Goal: Obtain resource: Obtain resource

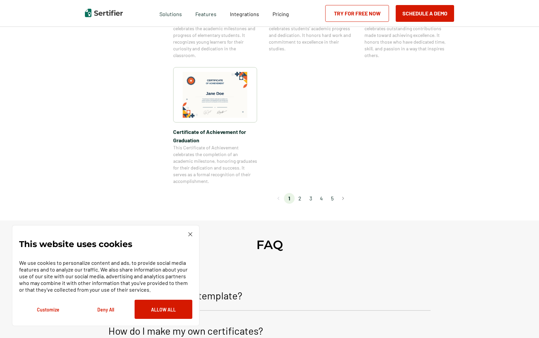
scroll to position [574, 0]
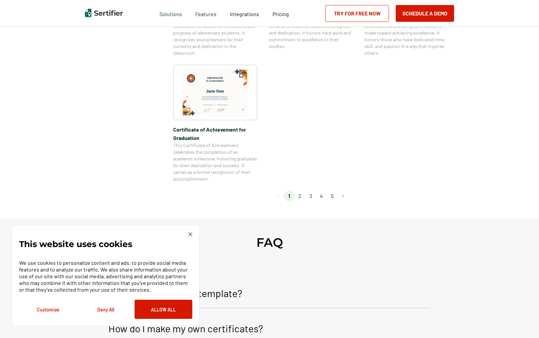
click at [189, 231] on div "This website uses cookies We use cookies to personalize content and ads, to pro…" at bounding box center [106, 275] width 188 height 101
click at [191, 232] on img at bounding box center [190, 234] width 4 height 4
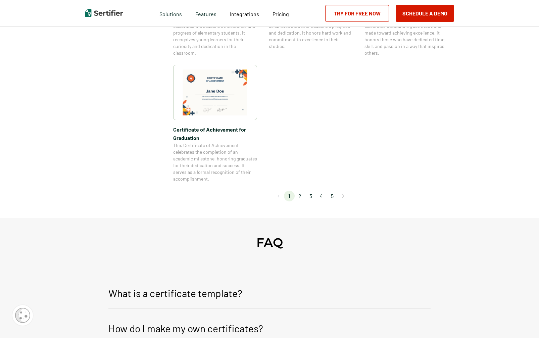
click at [302, 194] on li "2" at bounding box center [299, 196] width 11 height 11
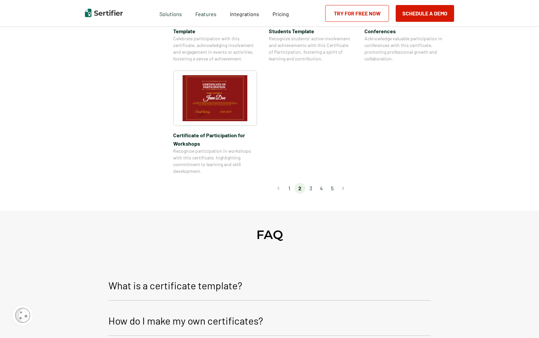
scroll to position [642, 0]
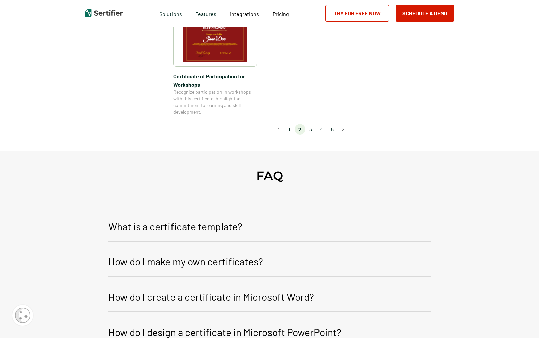
click at [313, 124] on li "3" at bounding box center [310, 129] width 11 height 11
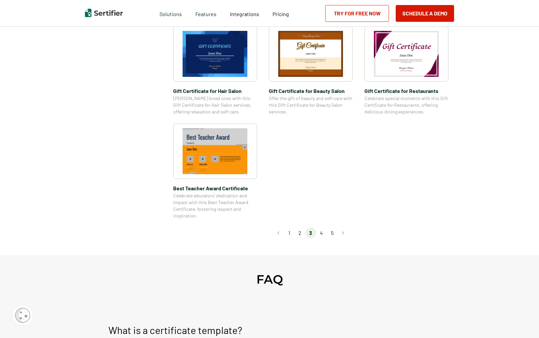
scroll to position [456, 0]
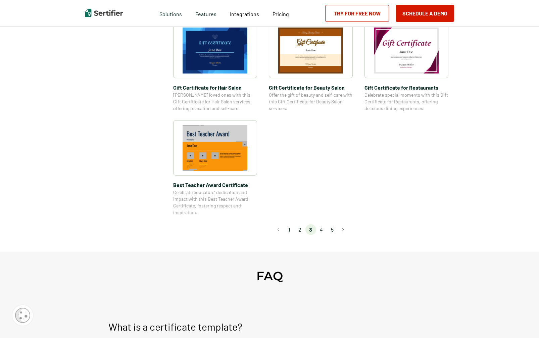
click at [319, 230] on li "4" at bounding box center [321, 229] width 11 height 11
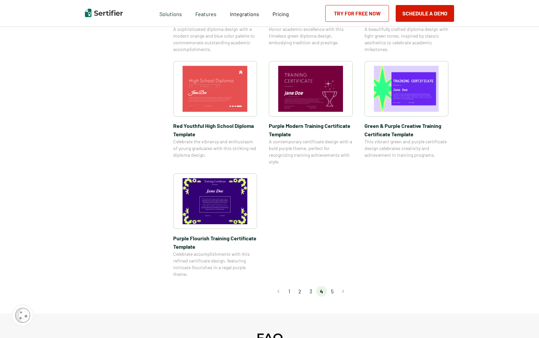
scroll to position [414, 0]
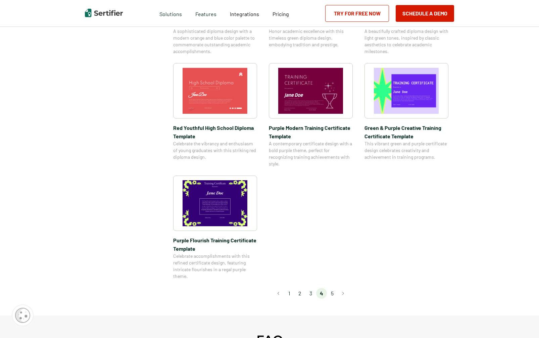
click at [333, 294] on li "5" at bounding box center [332, 293] width 11 height 11
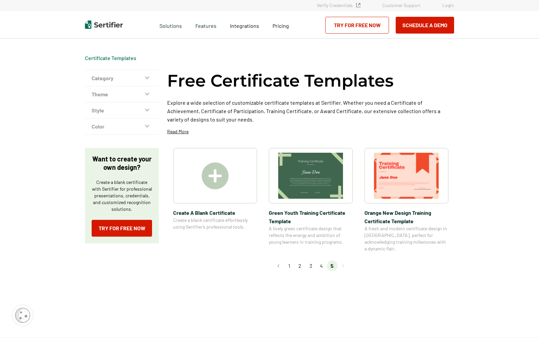
scroll to position [0, 0]
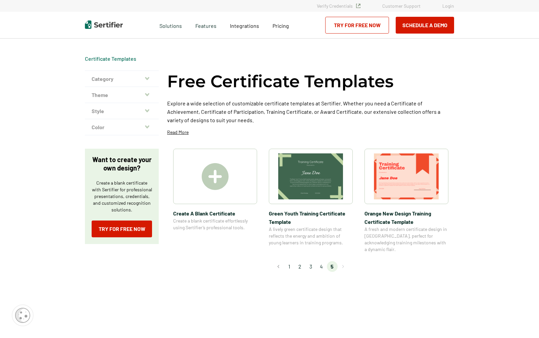
click at [224, 179] on img at bounding box center [215, 176] width 27 height 27
